Goal: Task Accomplishment & Management: Use online tool/utility

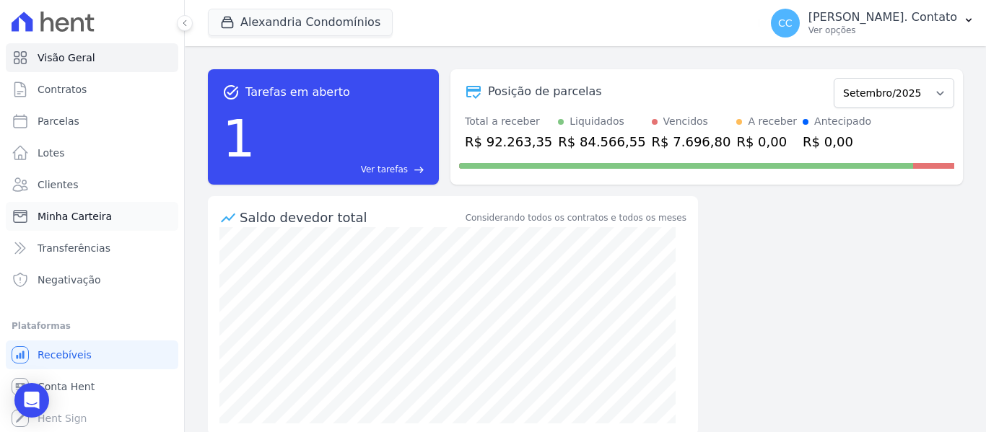
click at [110, 214] on link "Minha Carteira" at bounding box center [92, 216] width 173 height 29
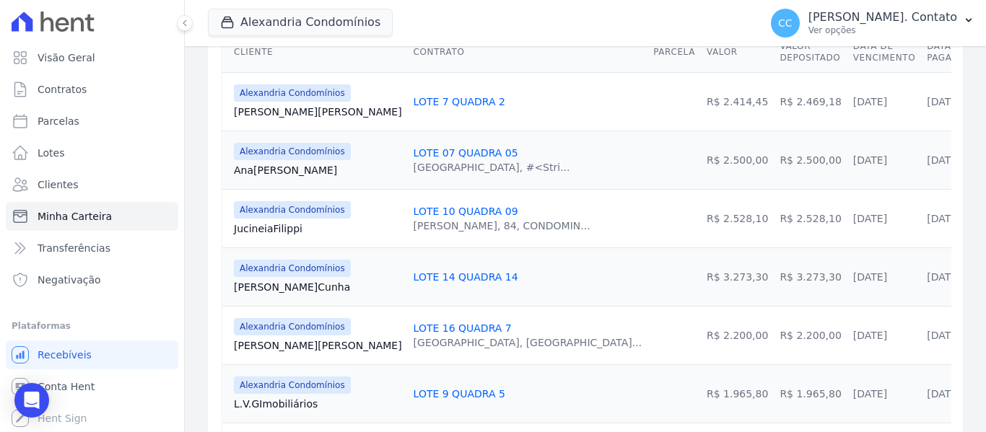
scroll to position [361, 0]
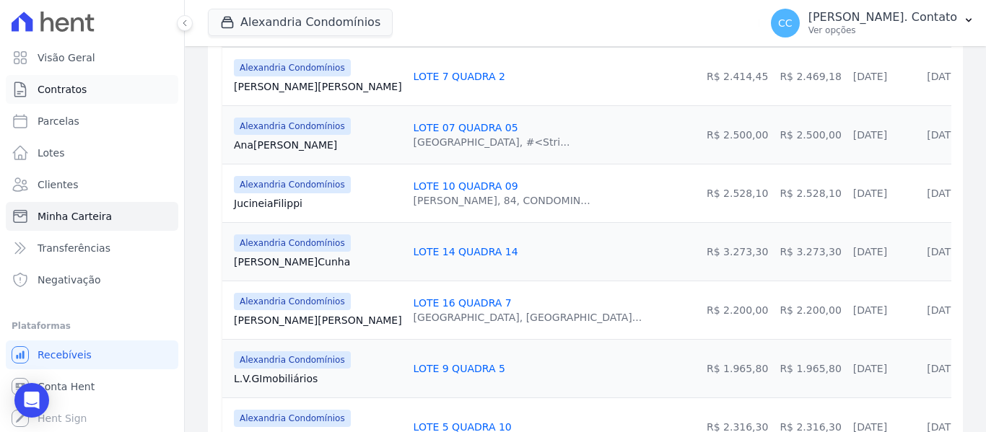
click at [73, 90] on span "Contratos" at bounding box center [62, 89] width 49 height 14
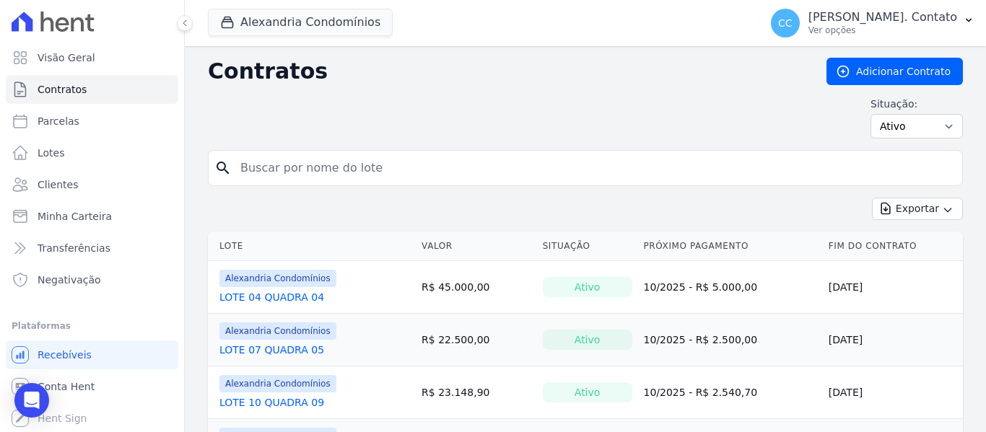
scroll to position [72, 0]
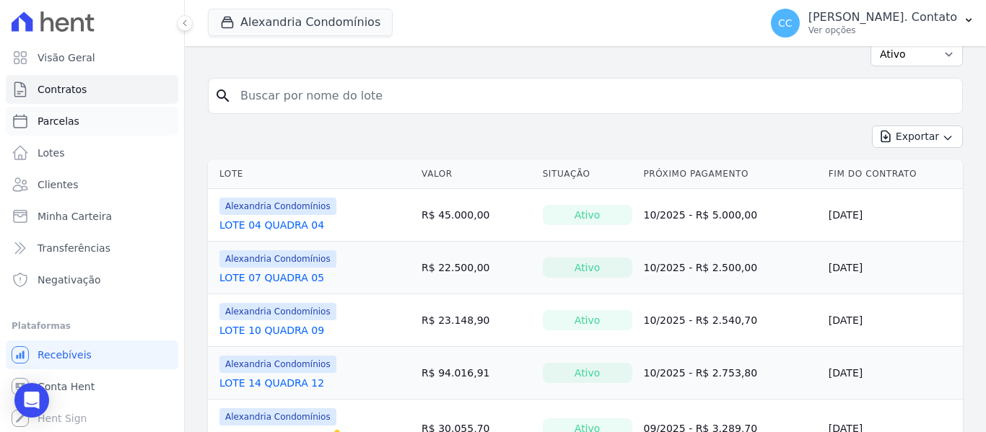
click at [71, 125] on span "Parcelas" at bounding box center [59, 121] width 42 height 14
select select
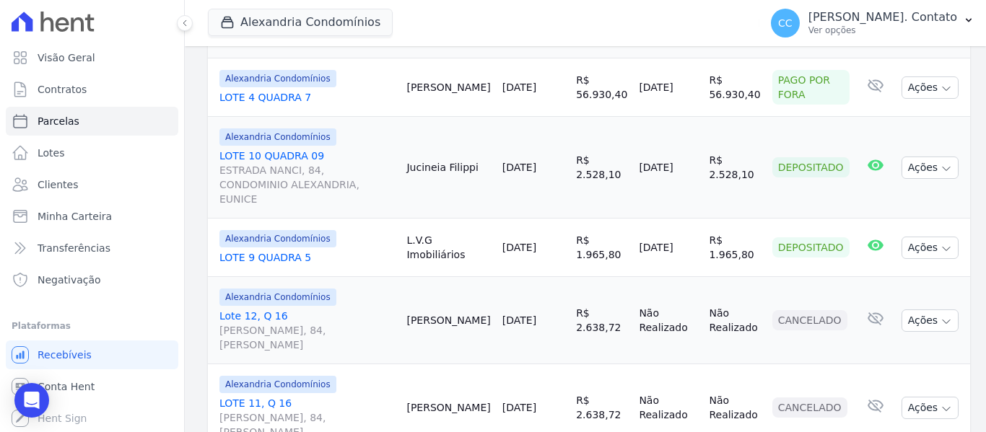
scroll to position [117, 0]
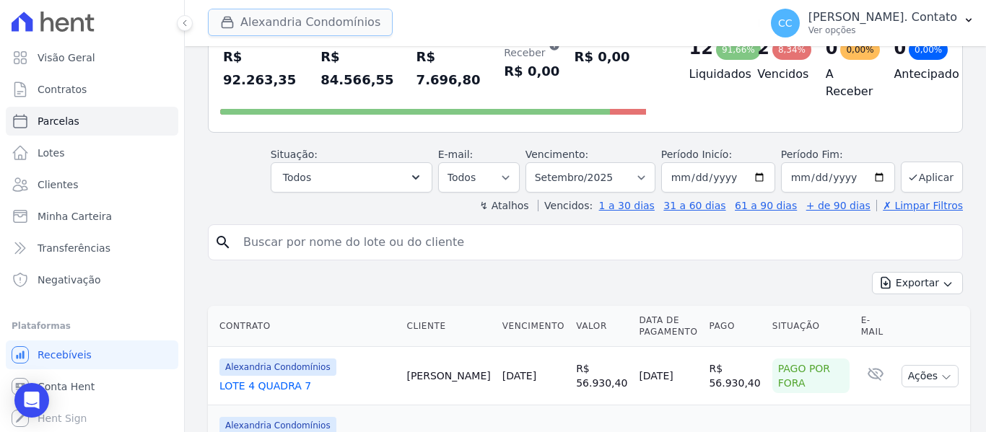
click at [266, 14] on button "Alexandria Condomínios" at bounding box center [300, 22] width 185 height 27
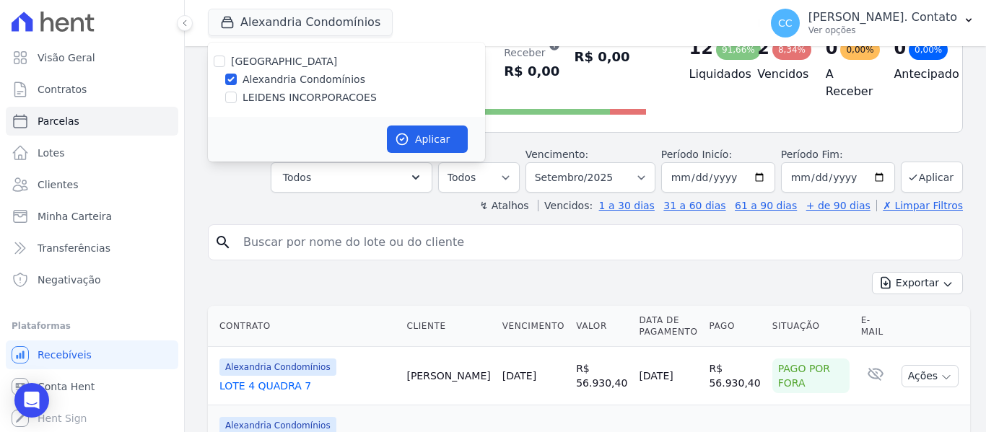
click at [225, 60] on div "[GEOGRAPHIC_DATA]" at bounding box center [346, 61] width 277 height 15
click at [219, 61] on input "[GEOGRAPHIC_DATA]" at bounding box center [220, 62] width 12 height 12
checkbox input "true"
click at [422, 141] on button "Aplicar" at bounding box center [427, 139] width 81 height 27
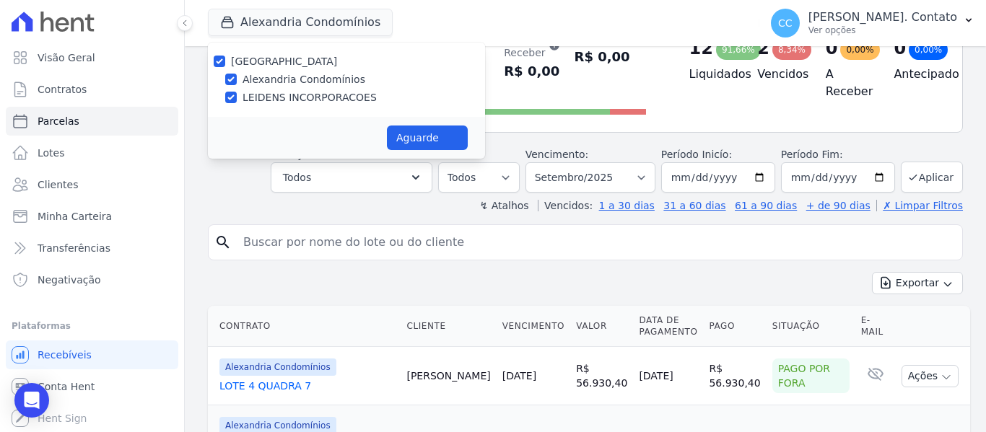
select select
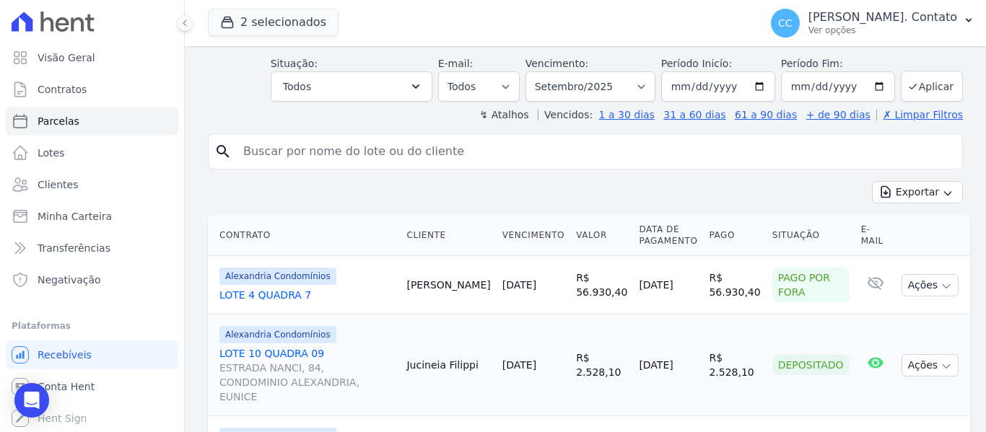
scroll to position [144, 0]
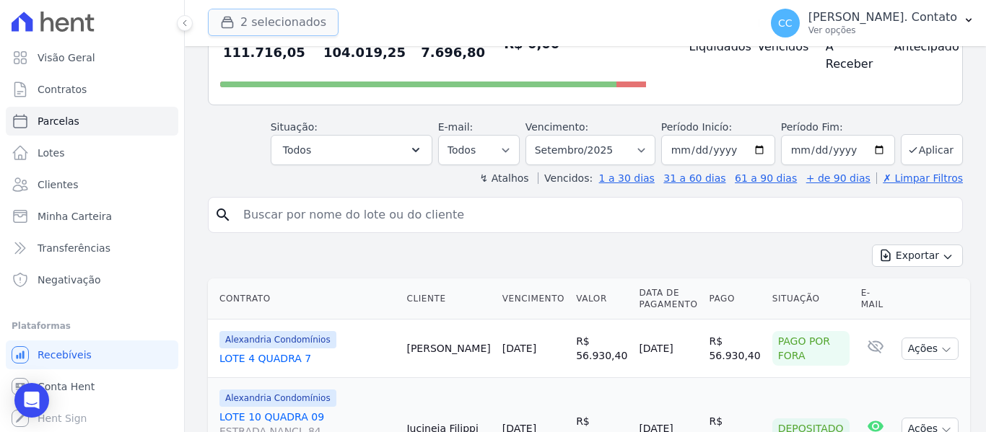
click at [217, 19] on button "2 selecionados" at bounding box center [273, 22] width 131 height 27
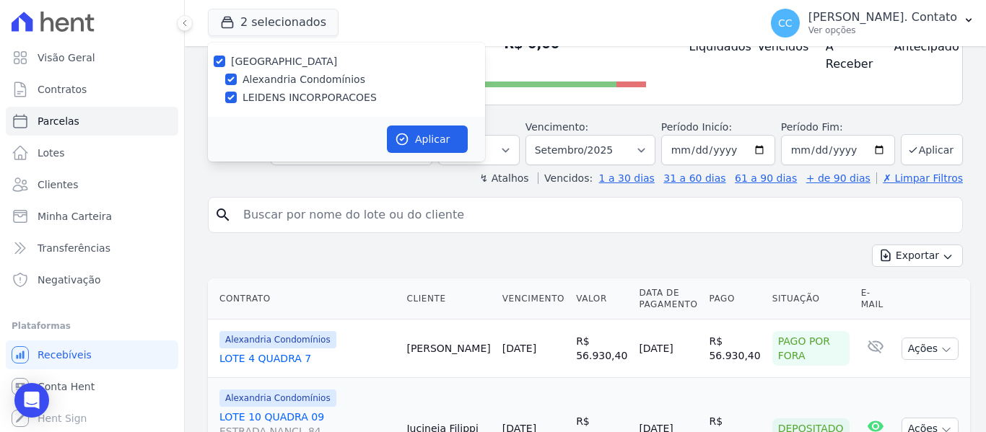
click at [536, 44] on div "2 selecionados Alexandria Alexandria Condomínios LEIDENS INCORPORACOES Aplicar" at bounding box center [481, 23] width 546 height 48
click at [463, 141] on button "Aplicar" at bounding box center [427, 139] width 81 height 27
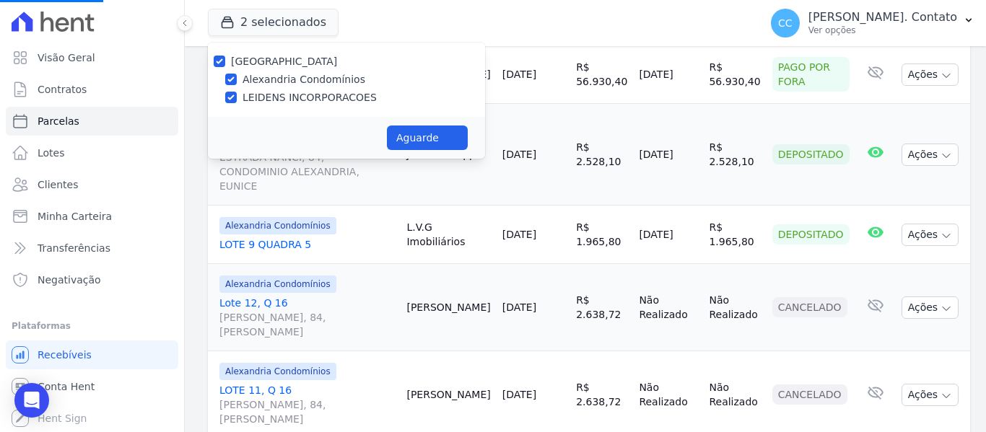
scroll to position [433, 0]
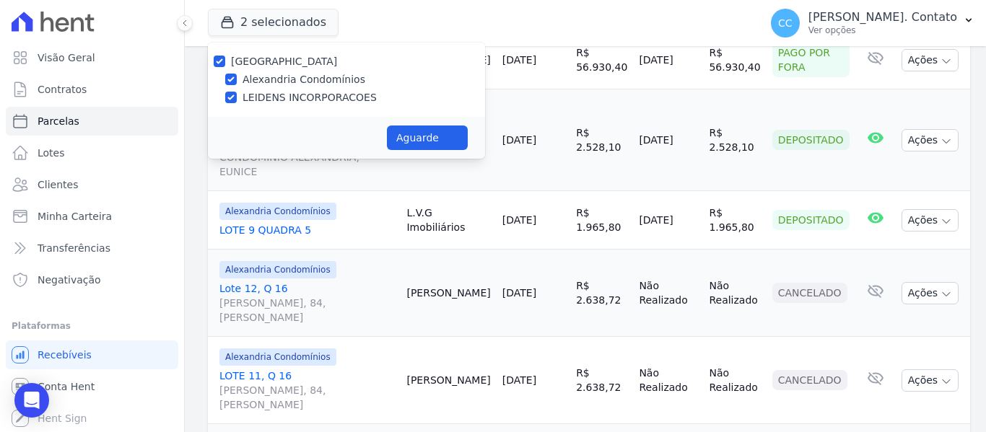
select select
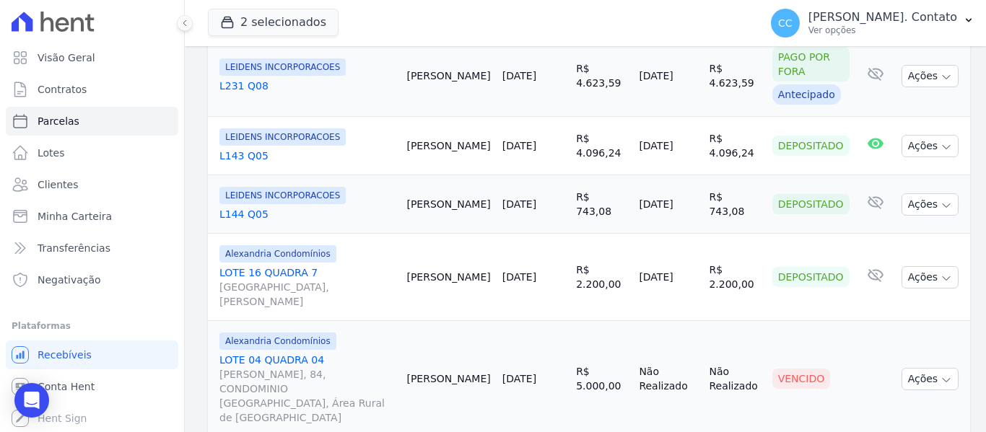
scroll to position [1660, 0]
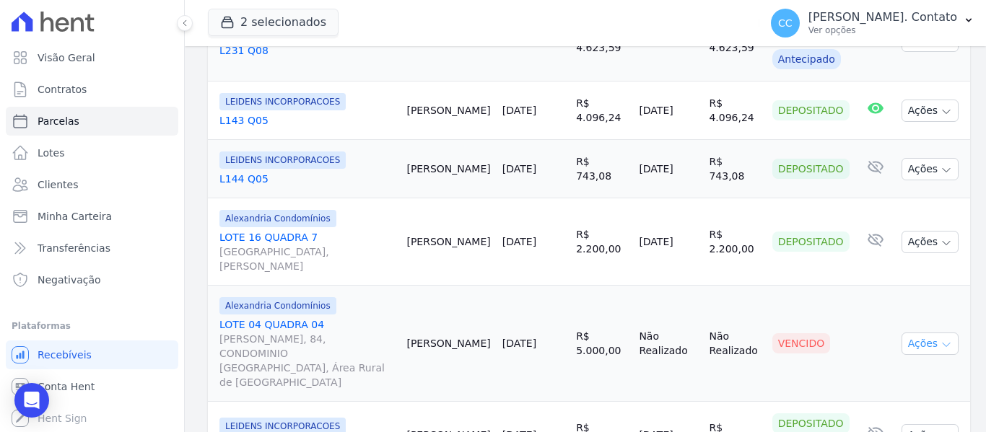
click at [907, 333] on button "Ações" at bounding box center [931, 344] width 58 height 22
click at [855, 286] on td "Cliente sem endereço de e-mail" at bounding box center [875, 344] width 40 height 116
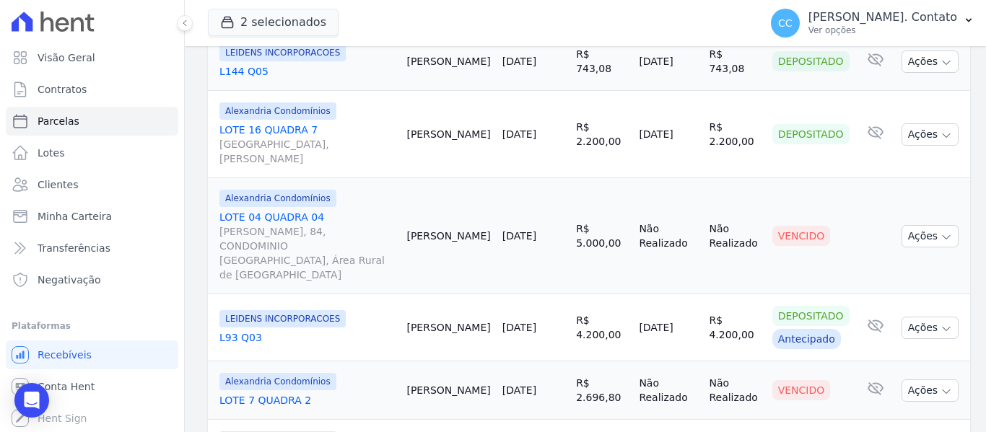
scroll to position [1787, 0]
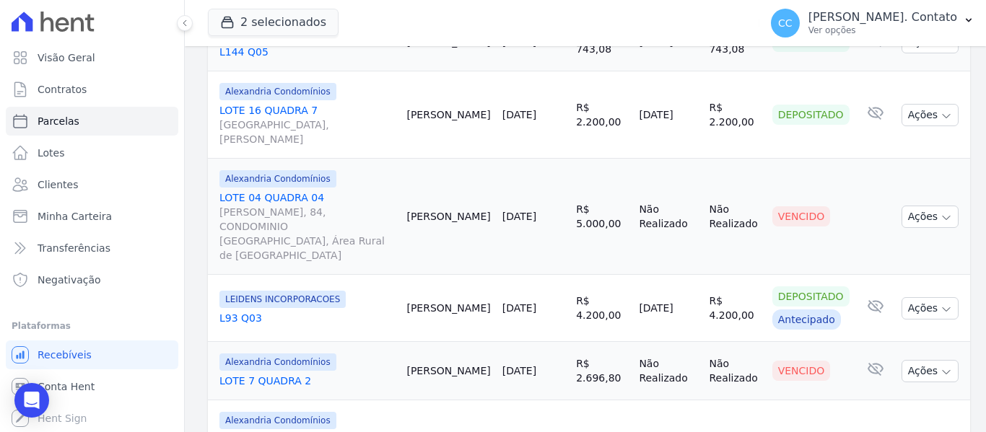
select select
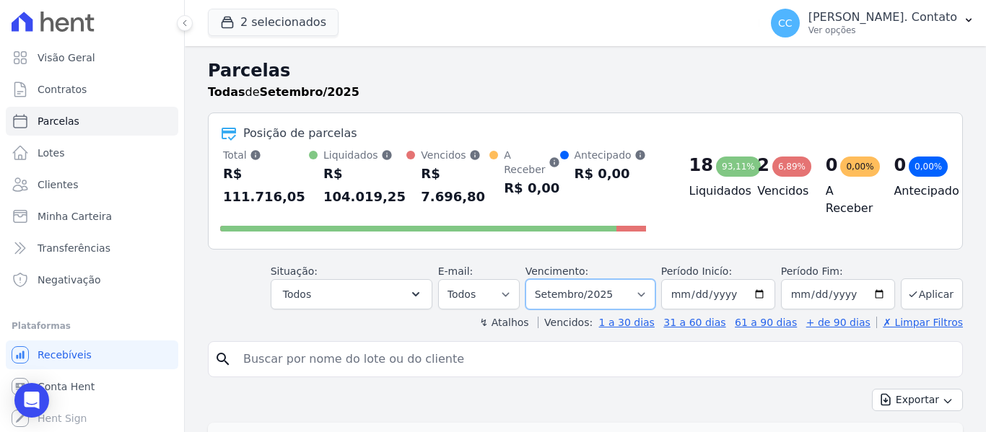
click at [636, 279] on select "Filtrar por período ──────── Todos os meses Março/2023 Abril/2023 Maio/2023 Jun…" at bounding box center [590, 294] width 130 height 30
select select "10/2025"
click at [535, 279] on select "Filtrar por período ──────── Todos os meses Março/2023 Abril/2023 Maio/2023 Jun…" at bounding box center [590, 294] width 130 height 30
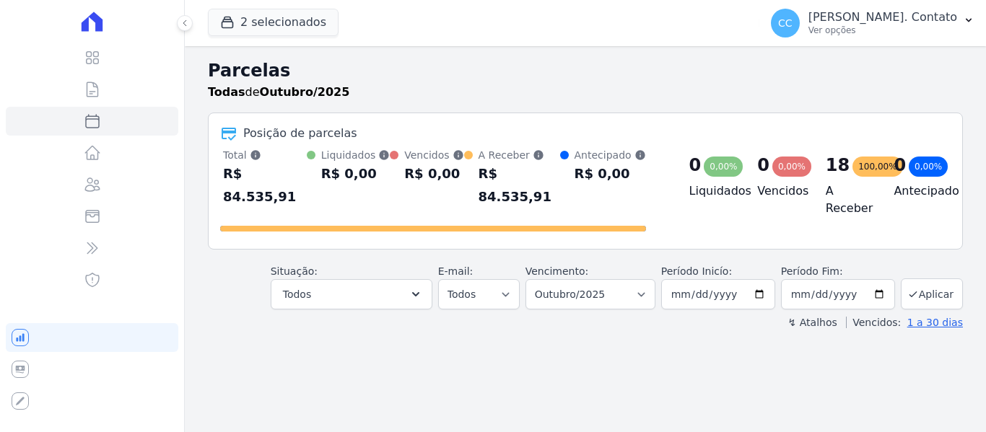
select select
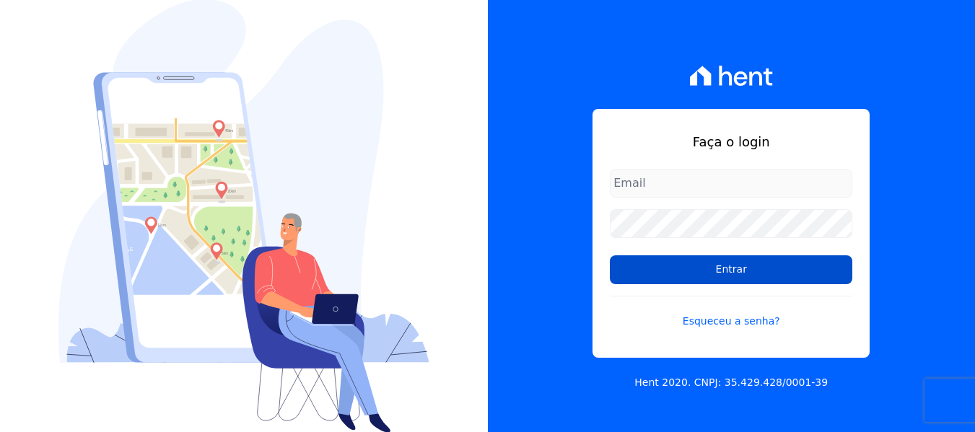
click at [658, 267] on input "Entrar" at bounding box center [731, 270] width 243 height 29
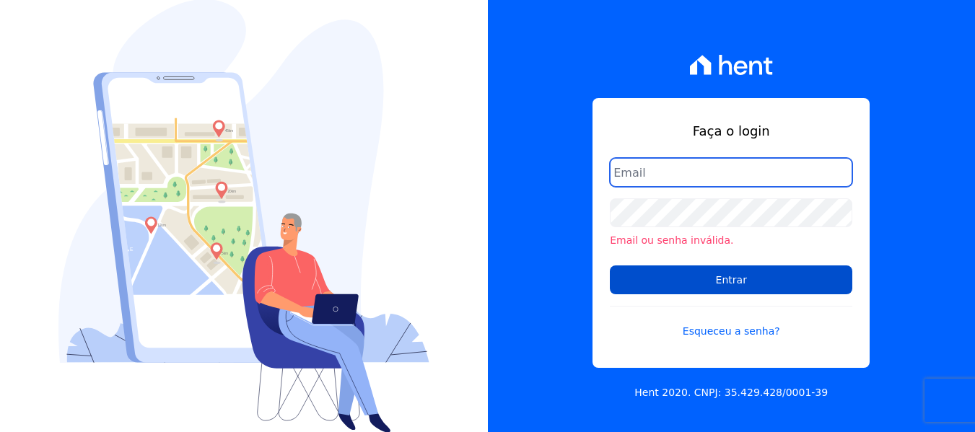
type input "[EMAIL_ADDRESS][DOMAIN_NAME]"
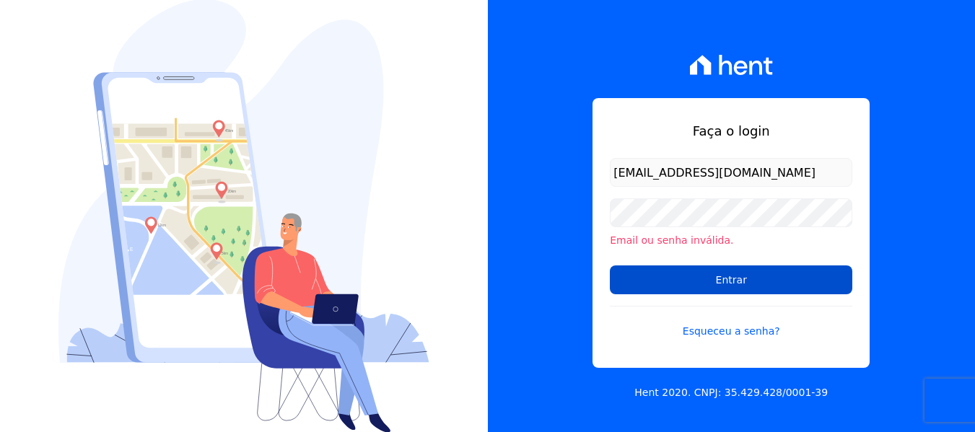
click at [689, 285] on input "Entrar" at bounding box center [731, 280] width 243 height 29
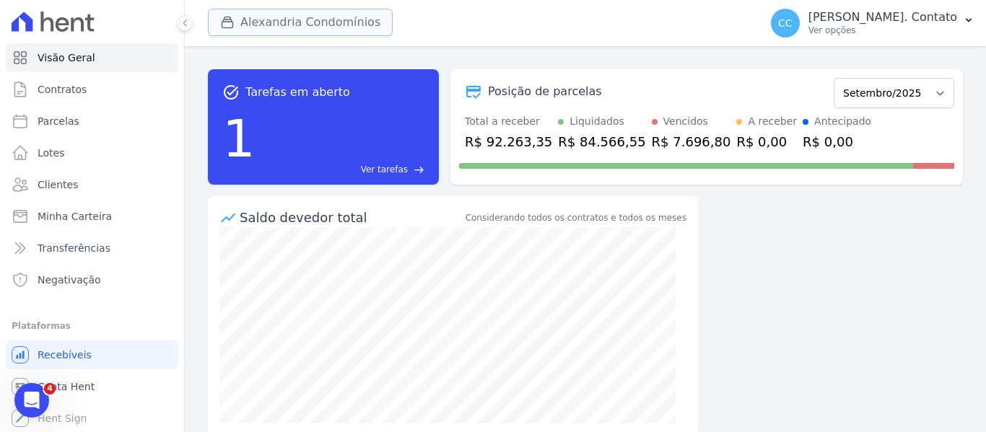
click at [313, 27] on button "Alexandria Condomínios" at bounding box center [300, 22] width 185 height 27
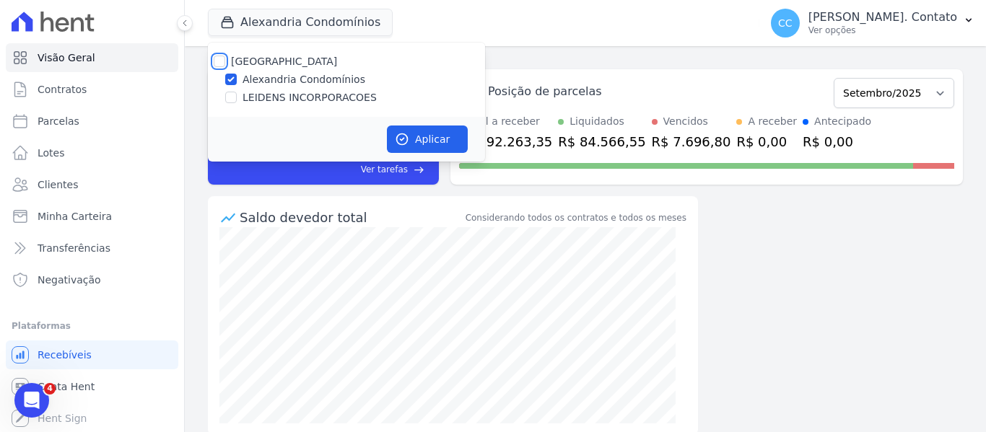
drag, startPoint x: 224, startPoint y: 62, endPoint x: 232, endPoint y: 71, distance: 11.8
click at [224, 62] on input "[GEOGRAPHIC_DATA]" at bounding box center [220, 62] width 12 height 12
checkbox input "true"
click at [426, 132] on button "Aplicar" at bounding box center [427, 139] width 81 height 27
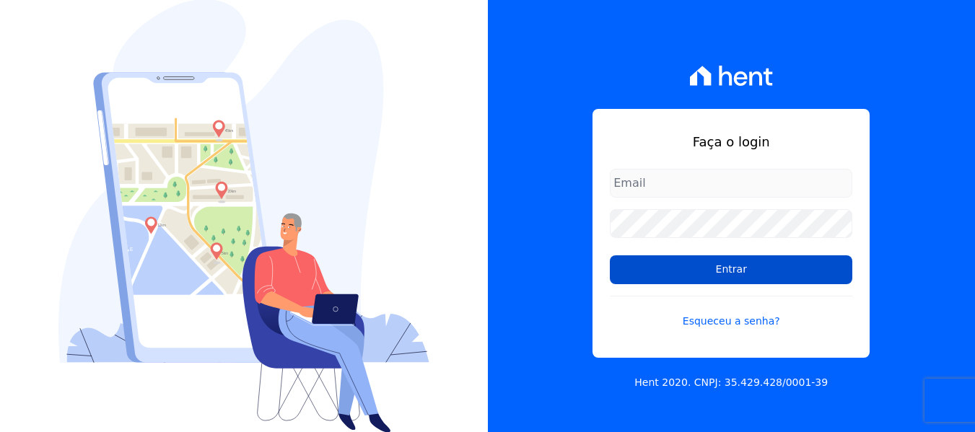
type input "contato@condominioalexandria.com.br"
click at [767, 274] on input "Entrar" at bounding box center [731, 270] width 243 height 29
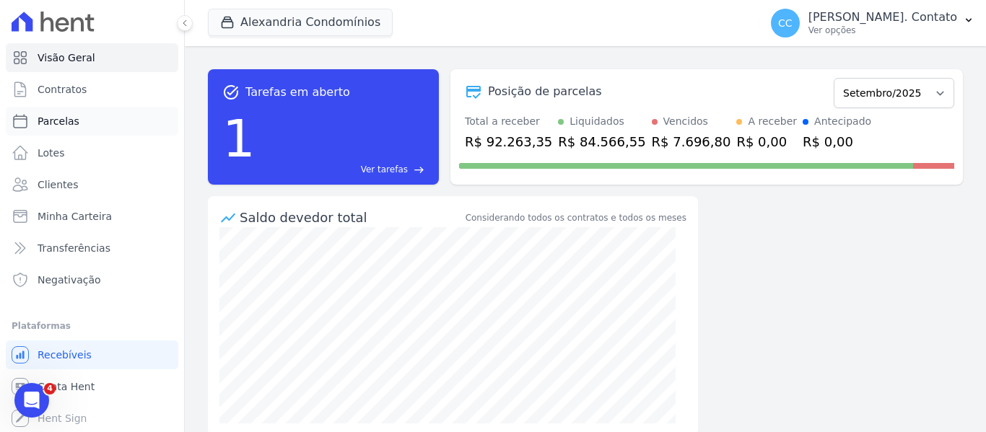
click at [64, 119] on span "Parcelas" at bounding box center [59, 121] width 42 height 14
select select
